Goal: Find specific page/section: Find specific page/section

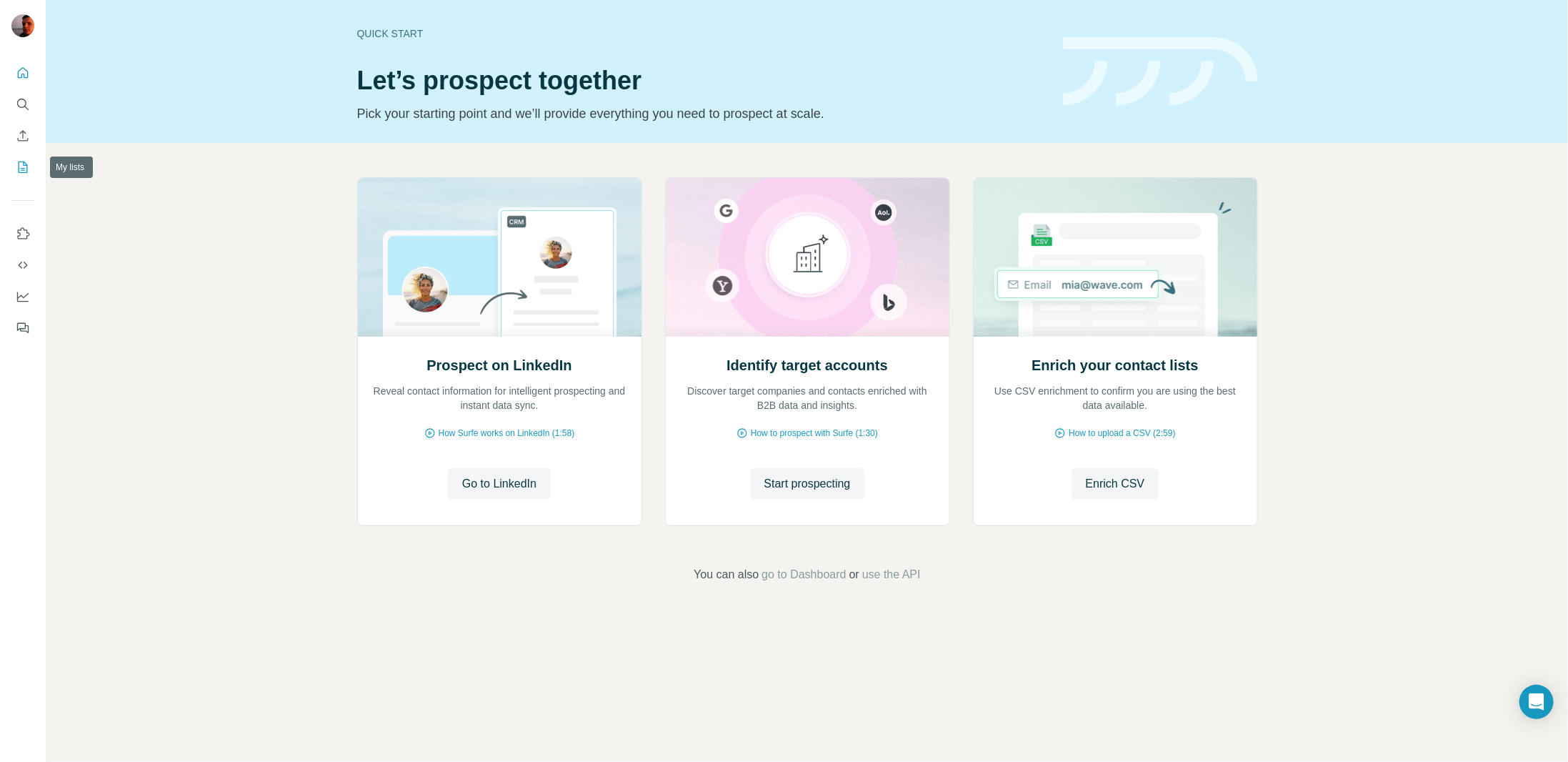
click at [21, 171] on icon "My lists" at bounding box center [22, 167] width 15 height 15
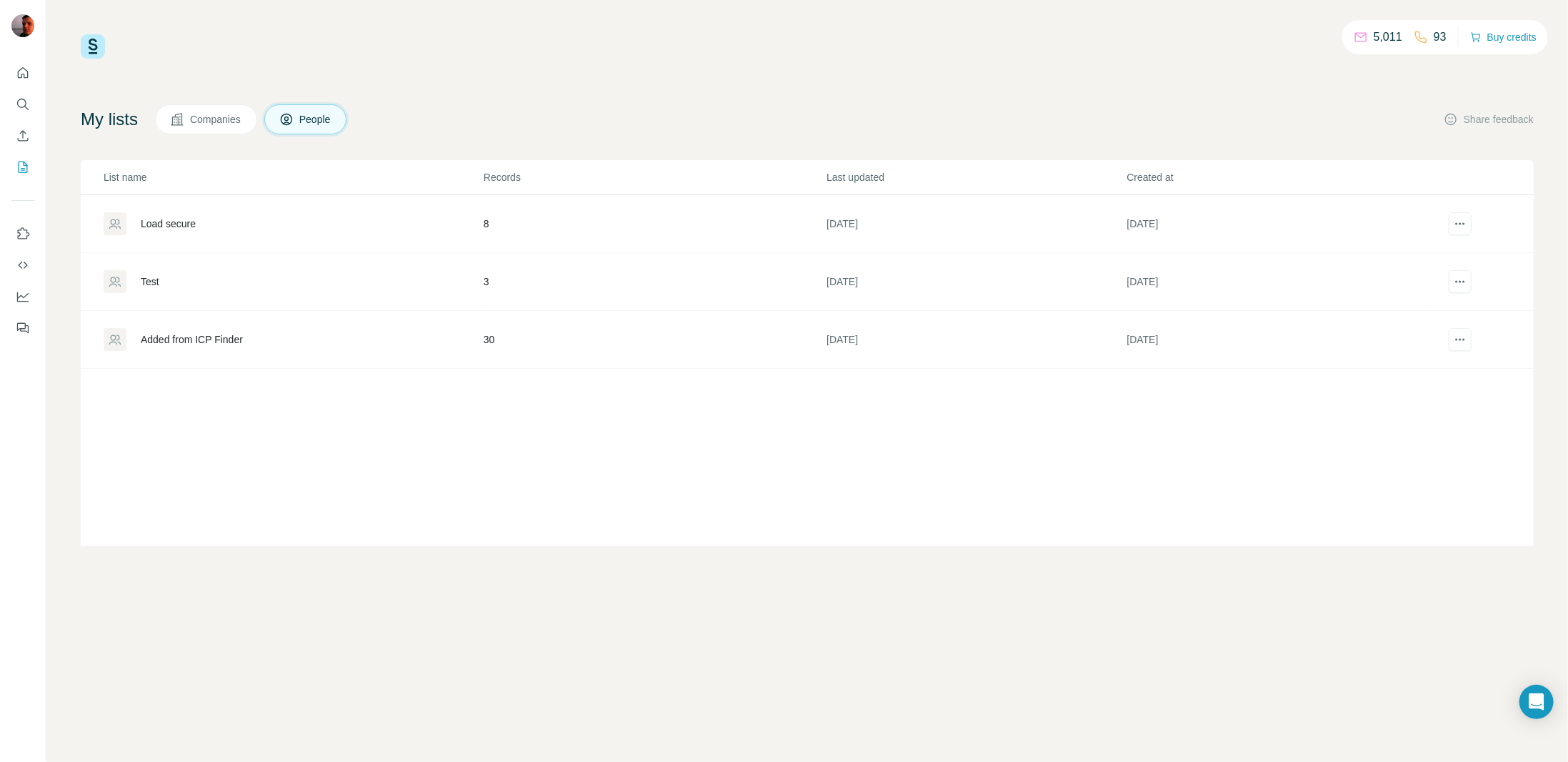
click at [170, 219] on div "Load secure" at bounding box center [168, 224] width 55 height 15
